Goal: Information Seeking & Learning: Check status

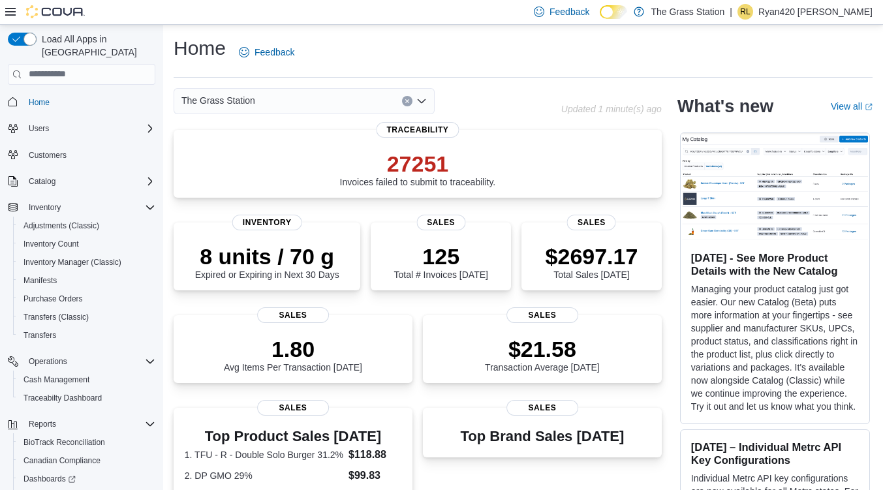
drag, startPoint x: 886, startPoint y: 151, endPoint x: 866, endPoint y: 160, distance: 21.3
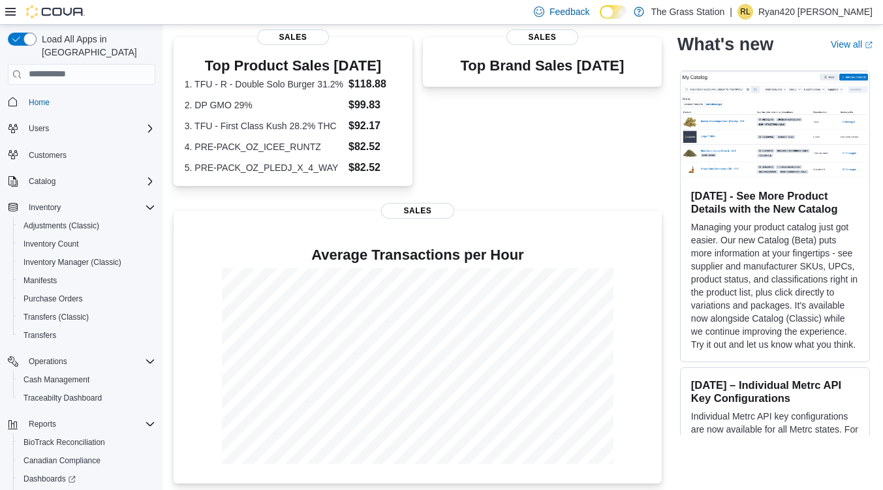
scroll to position [376, 0]
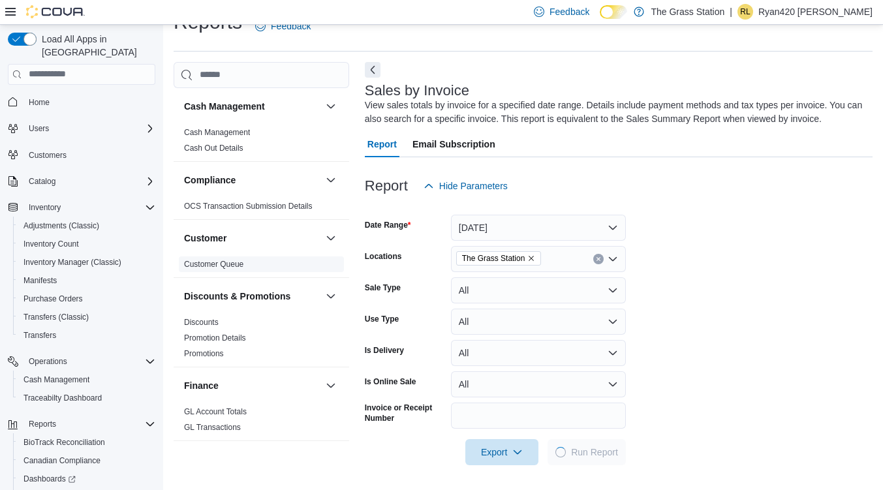
scroll to position [27, 0]
click at [308, 254] on div "Customer" at bounding box center [262, 237] width 176 height 37
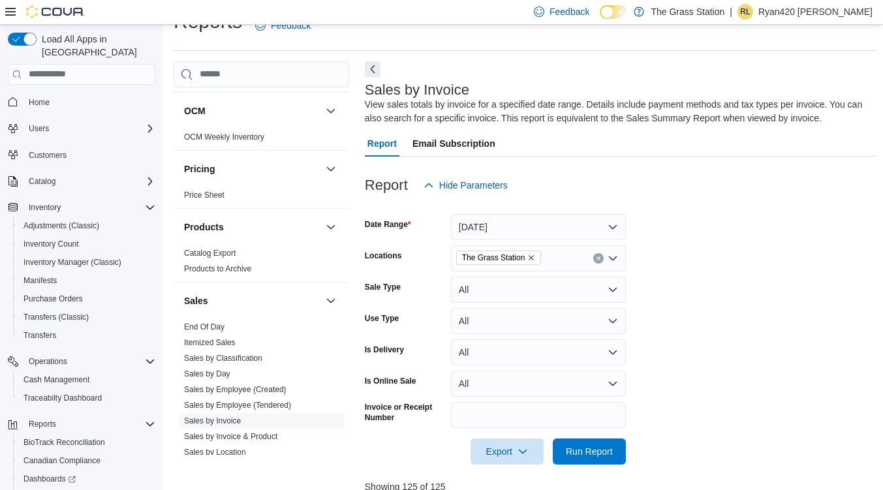
scroll to position [660, 0]
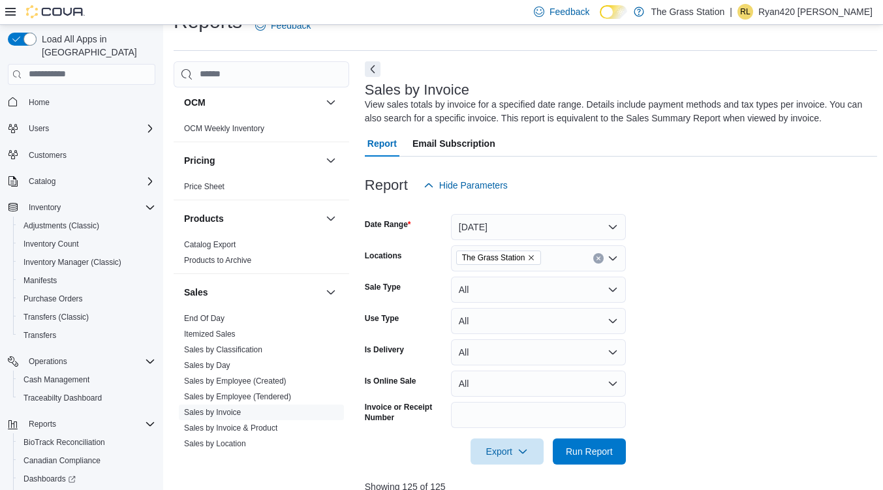
click at [358, 367] on div "Cash Management Cash Management Cash Out Details Compliance OCS Transaction Sub…" at bounding box center [525, 474] width 703 height 827
click at [229, 448] on span "Sales by Location" at bounding box center [261, 444] width 165 height 16
click at [226, 440] on link "Sales by Location" at bounding box center [215, 443] width 62 height 9
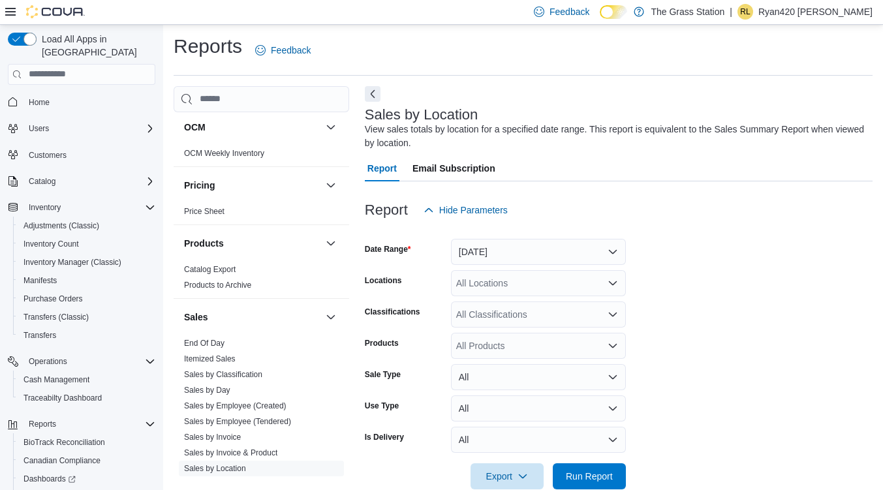
scroll to position [27, 0]
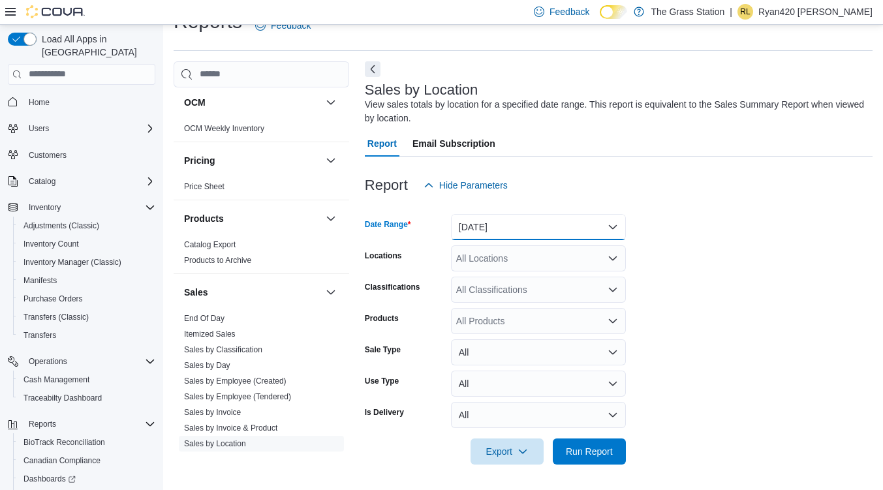
click at [607, 224] on button "Yesterday" at bounding box center [538, 227] width 175 height 26
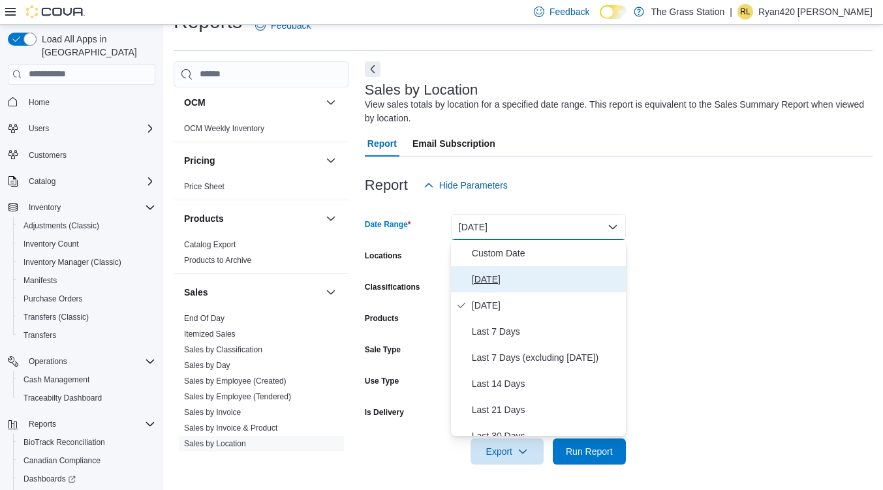
click at [590, 270] on button "Today" at bounding box center [538, 279] width 175 height 26
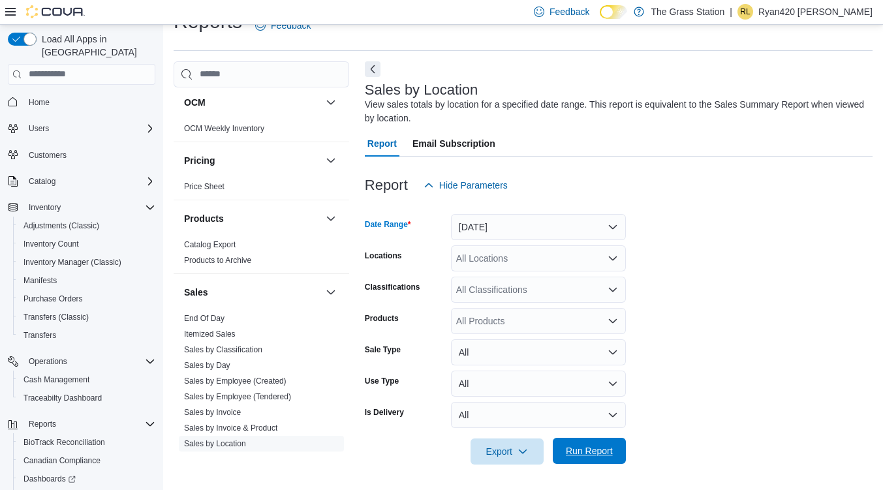
click at [597, 453] on span "Run Report" at bounding box center [589, 450] width 47 height 13
